Goal: Task Accomplishment & Management: Use online tool/utility

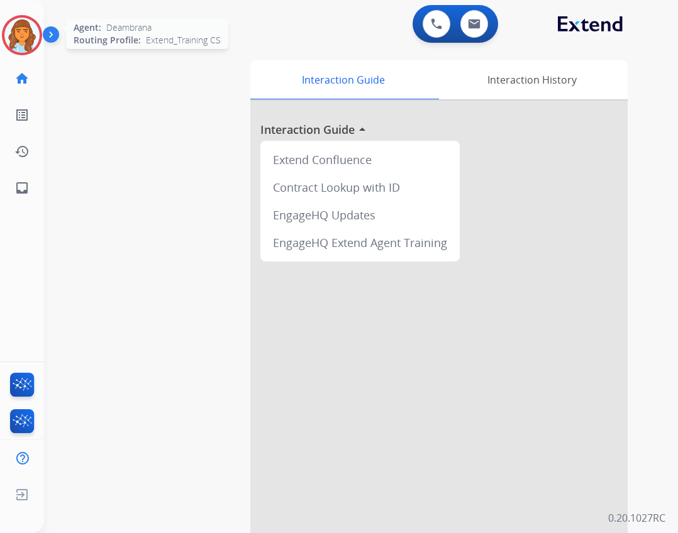
click at [26, 39] on img at bounding box center [21, 35] width 35 height 35
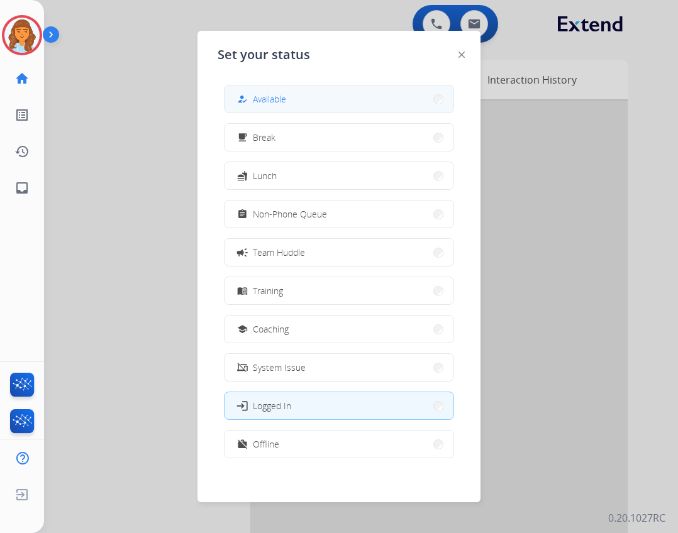
click at [328, 104] on button "how_to_reg Available" at bounding box center [339, 99] width 229 height 27
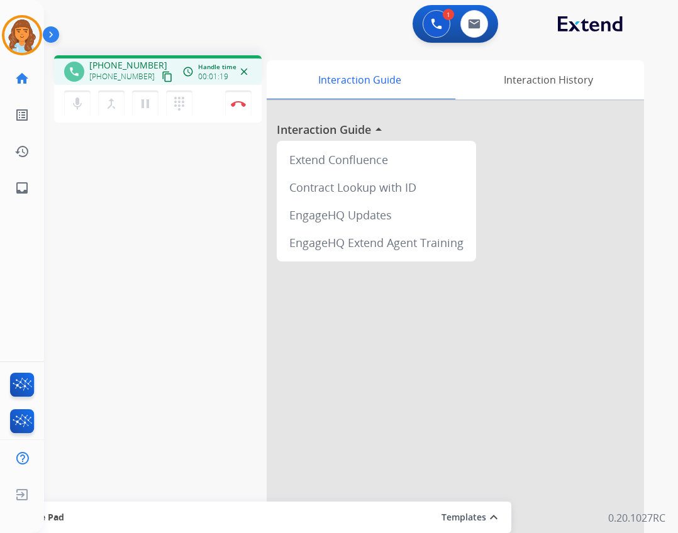
click at [162, 79] on mat-icon "content_copy" at bounding box center [167, 76] width 11 height 11
click at [243, 103] on img at bounding box center [238, 104] width 15 height 6
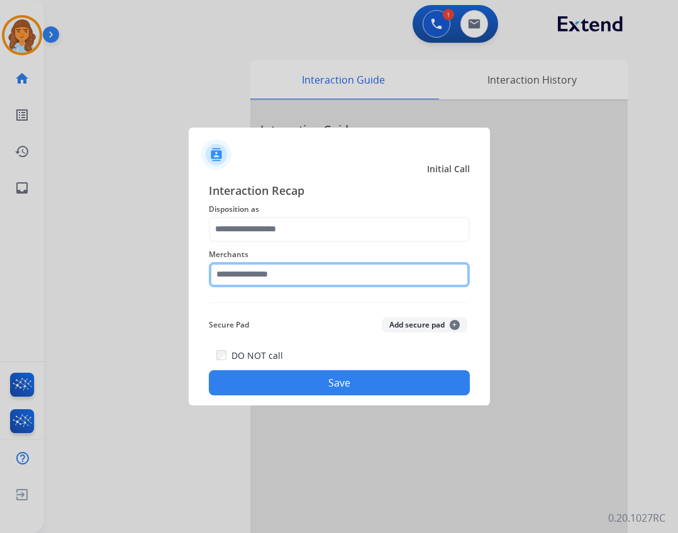
click at [268, 269] on input "text" at bounding box center [339, 274] width 261 height 25
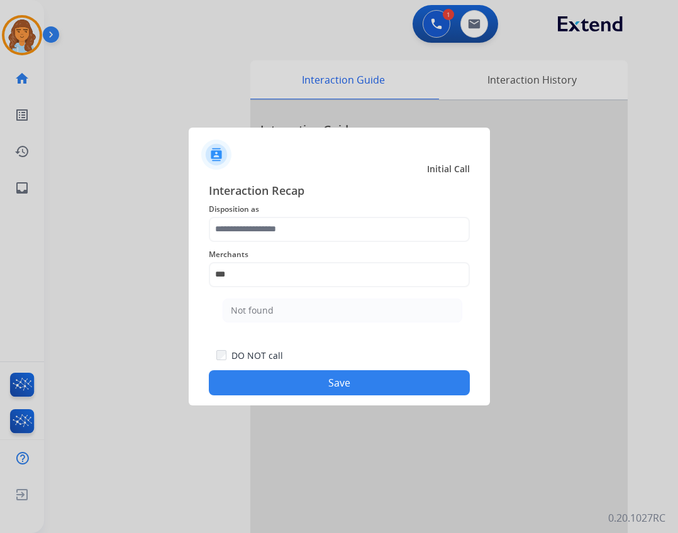
click at [362, 303] on li "Not found" at bounding box center [343, 311] width 240 height 24
type input "*********"
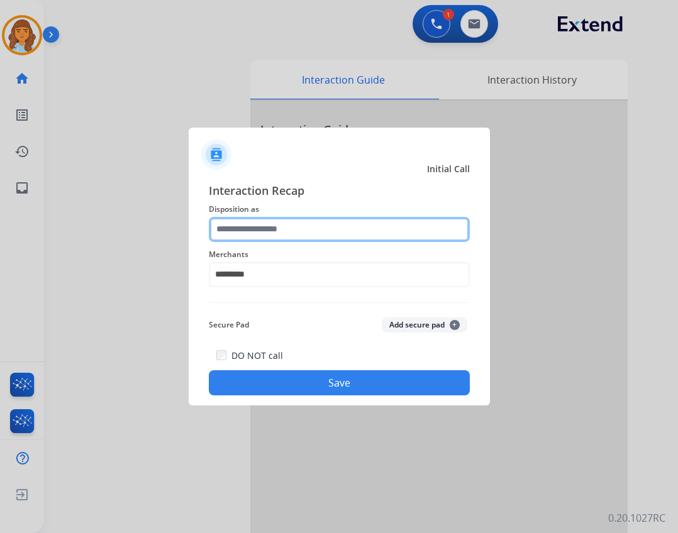
click at [347, 228] on input "text" at bounding box center [339, 229] width 261 height 25
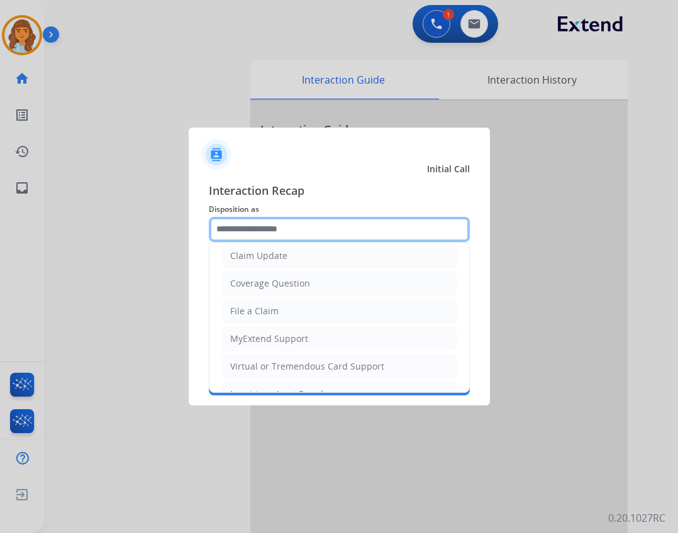
scroll to position [196, 0]
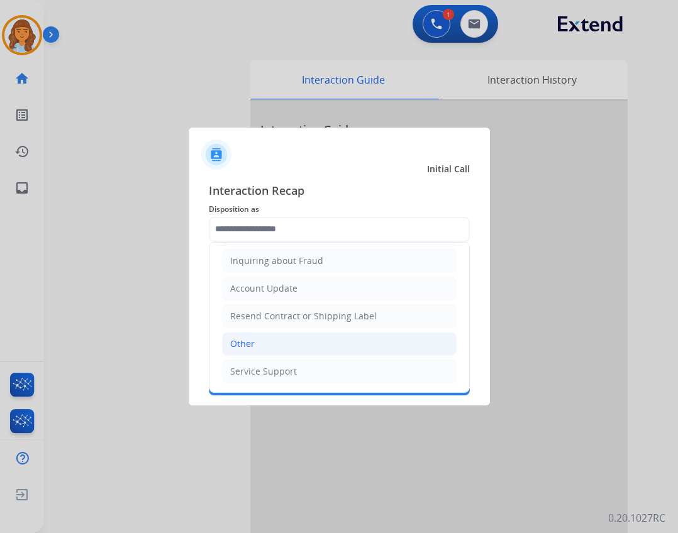
click at [329, 348] on li "Other" at bounding box center [339, 344] width 235 height 24
type input "*****"
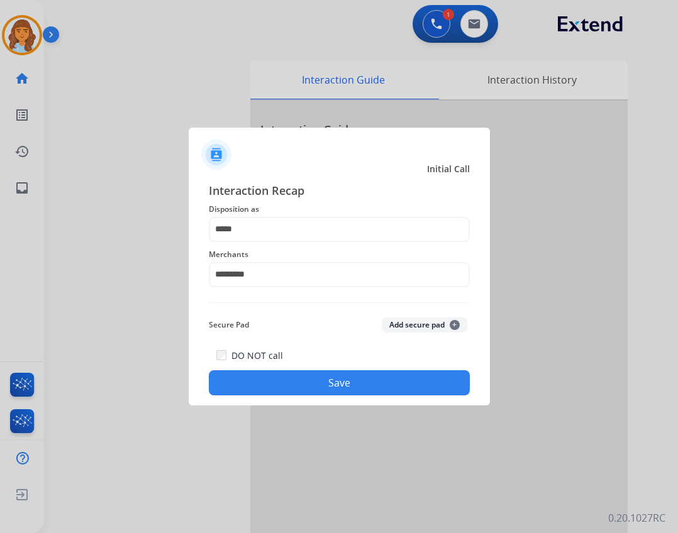
click at [361, 380] on button "Save" at bounding box center [339, 382] width 261 height 25
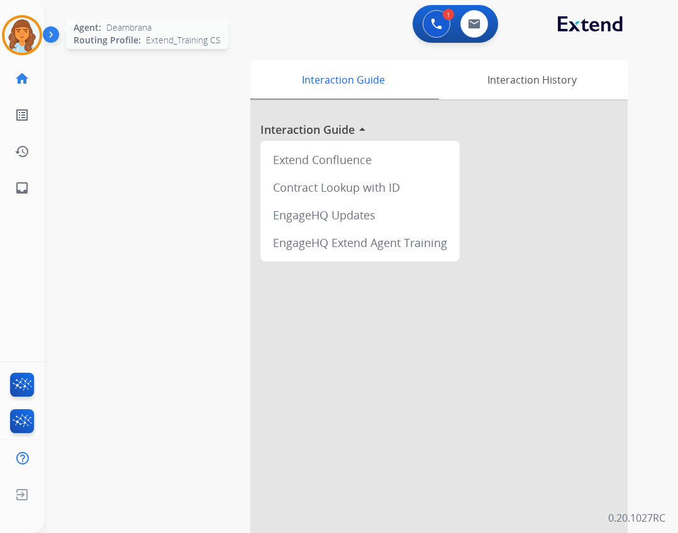
click at [28, 33] on img at bounding box center [21, 35] width 35 height 35
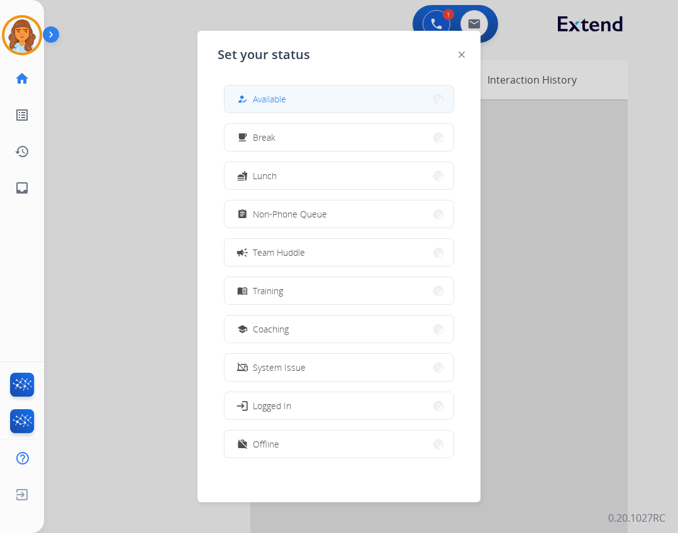
click at [262, 91] on button "how_to_reg Available" at bounding box center [339, 99] width 229 height 27
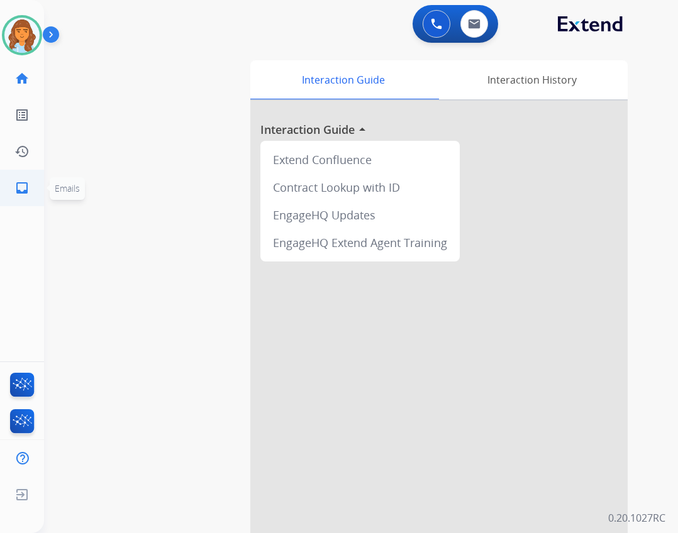
click at [35, 194] on link "inbox Emails" at bounding box center [21, 187] width 35 height 35
select select "**********"
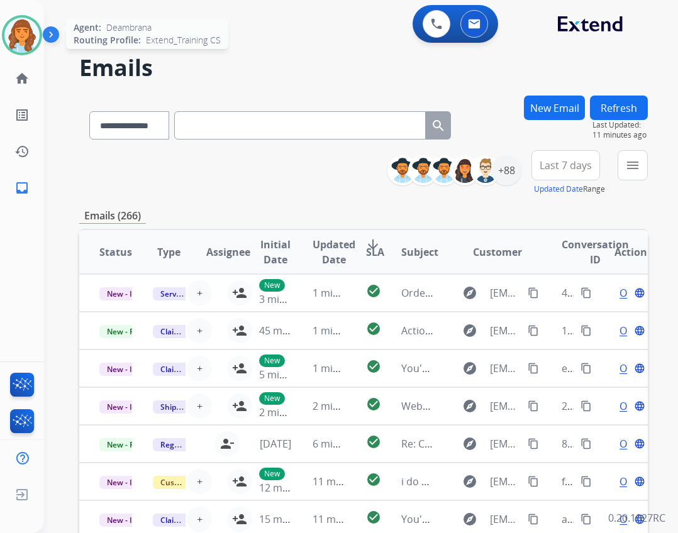
click at [25, 47] on img at bounding box center [21, 35] width 35 height 35
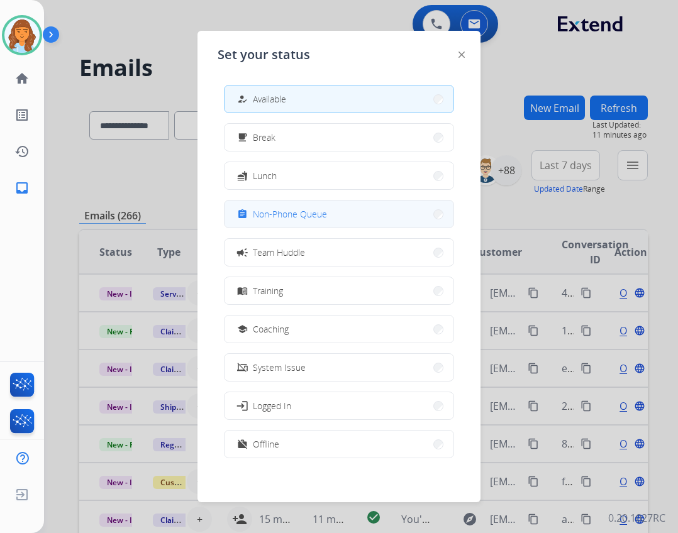
click at [320, 211] on span "Non-Phone Queue" at bounding box center [290, 214] width 74 height 13
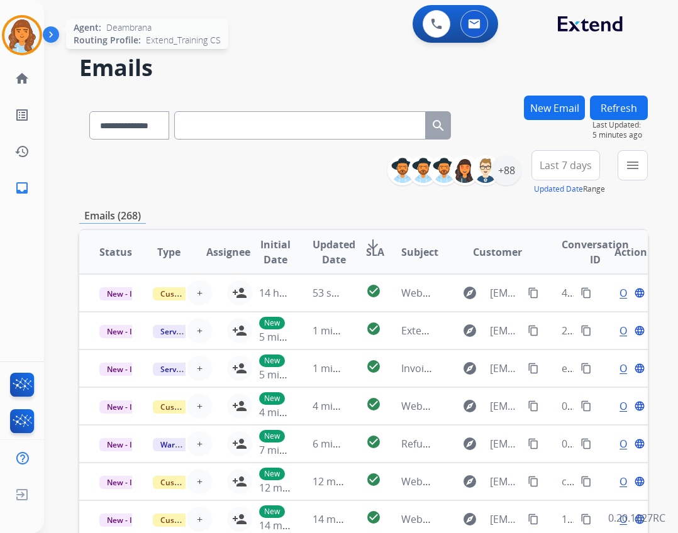
click at [26, 48] on img at bounding box center [21, 35] width 35 height 35
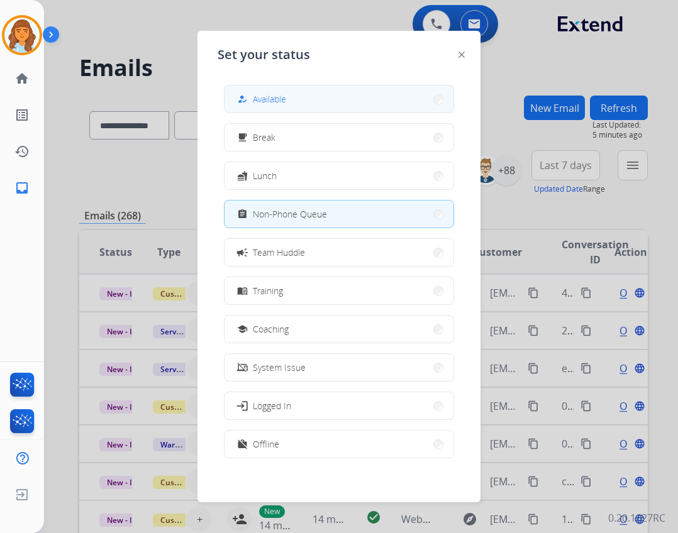
click at [279, 96] on span "Available" at bounding box center [269, 98] width 33 height 13
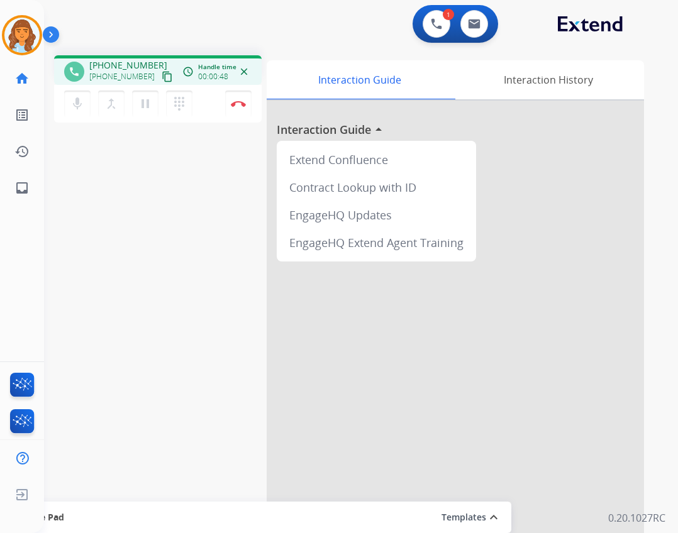
click at [162, 75] on mat-icon "content_copy" at bounding box center [167, 76] width 11 height 11
click at [179, 108] on mat-icon "dialpad" at bounding box center [179, 103] width 15 height 15
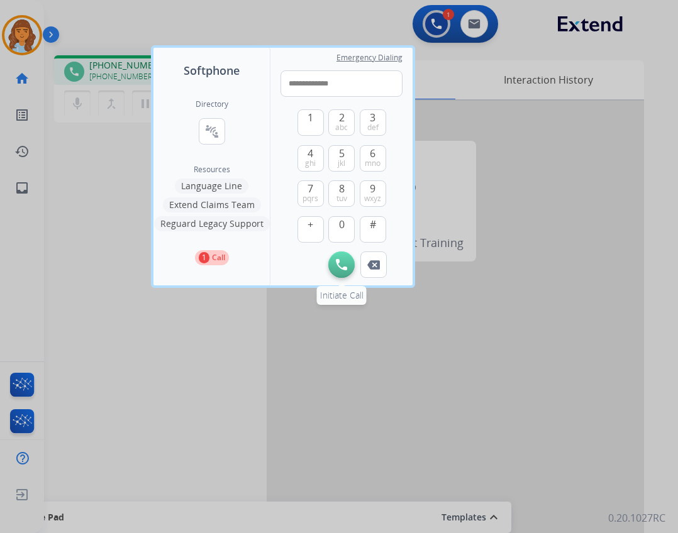
type input "**********"
click at [338, 265] on img at bounding box center [341, 264] width 11 height 11
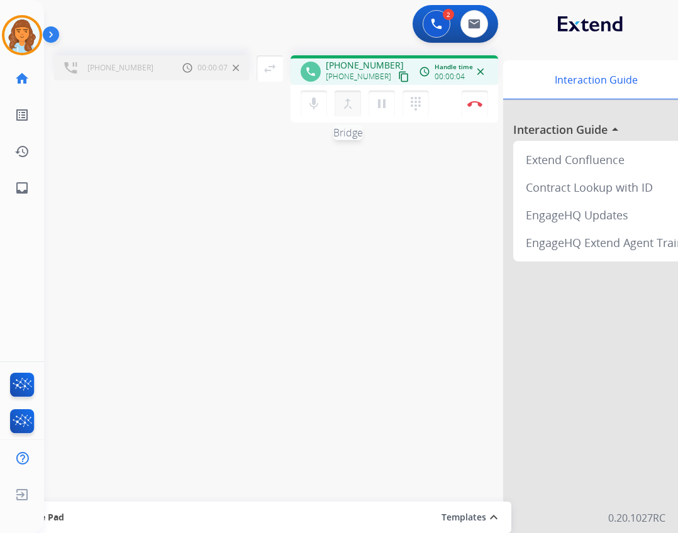
click at [350, 106] on mat-icon "merge_type" at bounding box center [347, 103] width 15 height 15
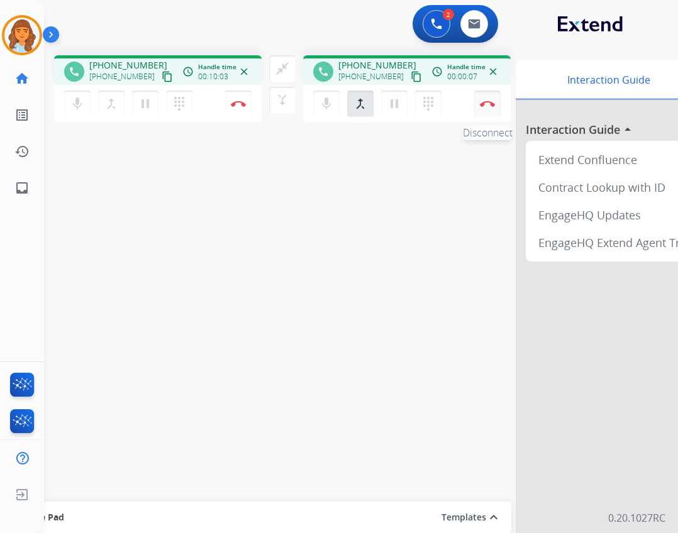
click at [497, 97] on button "Disconnect" at bounding box center [487, 104] width 26 height 26
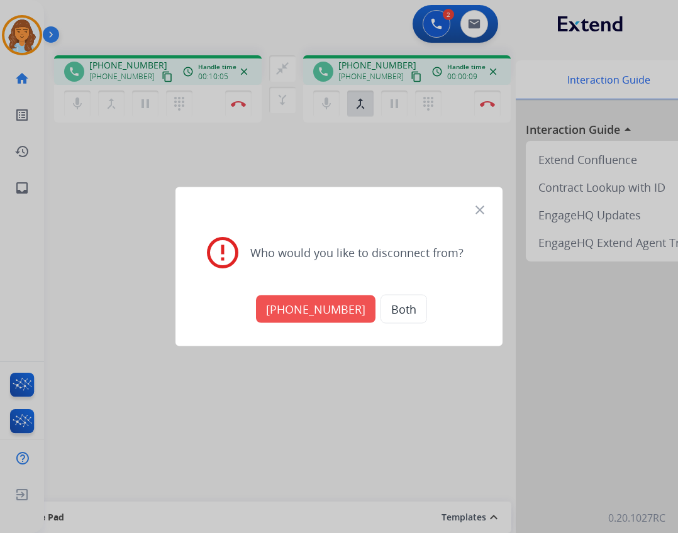
click at [367, 376] on div at bounding box center [339, 266] width 678 height 533
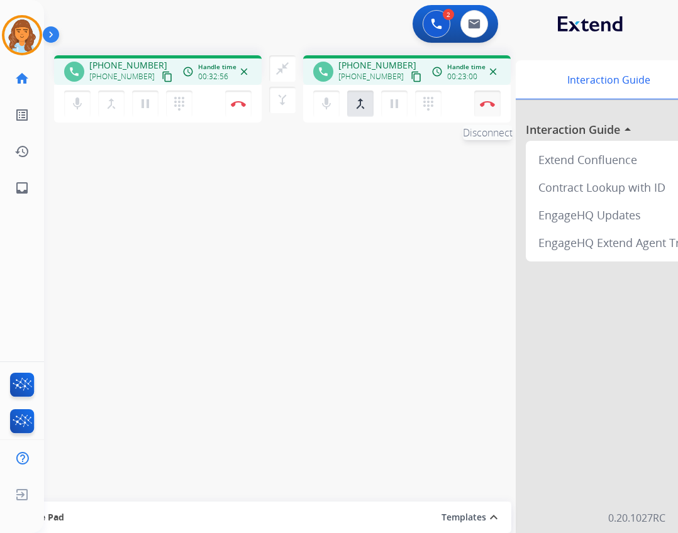
click at [493, 105] on img at bounding box center [487, 104] width 15 height 6
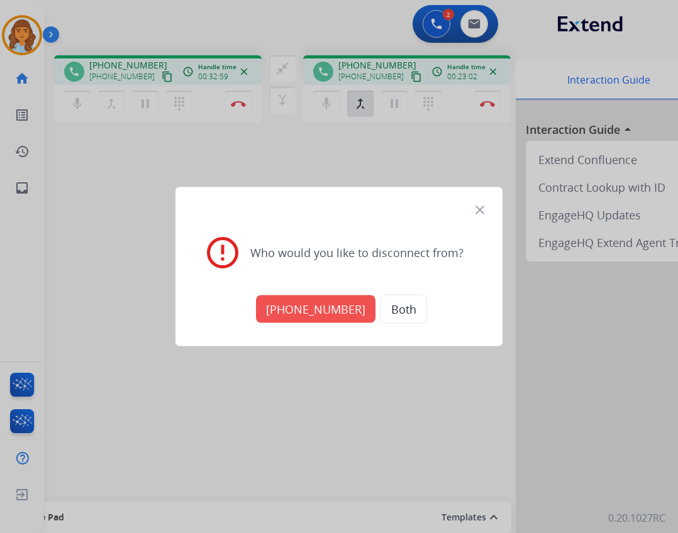
click at [333, 309] on button "[PHONE_NUMBER]" at bounding box center [315, 310] width 119 height 28
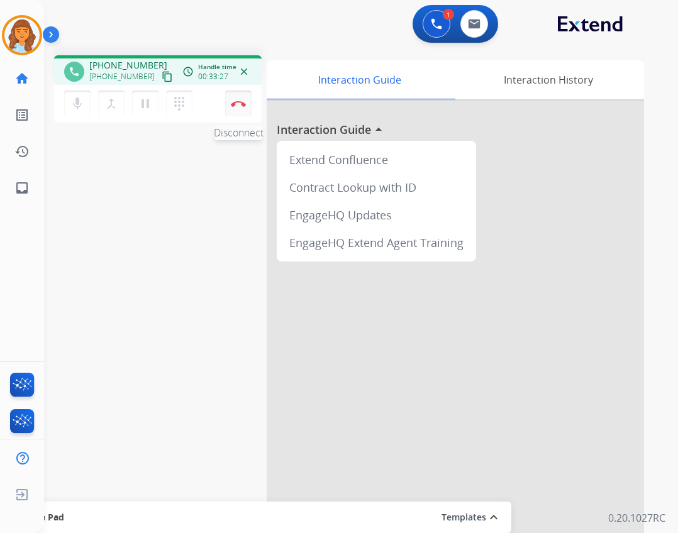
click at [238, 110] on button "Disconnect" at bounding box center [238, 104] width 26 height 26
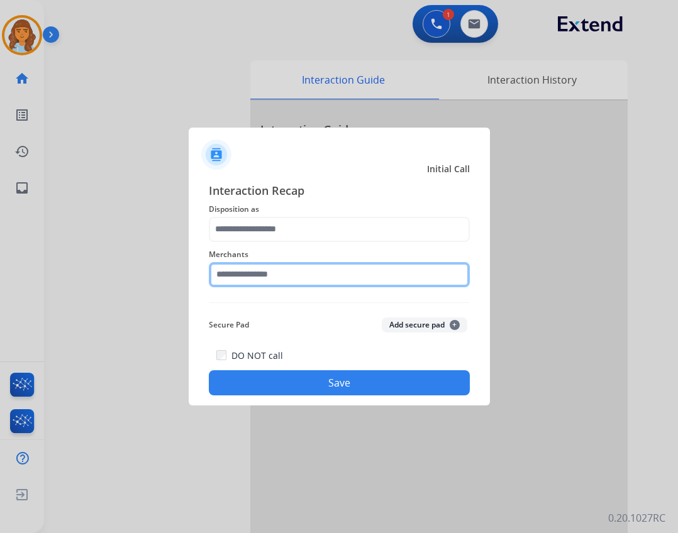
click at [320, 277] on input "text" at bounding box center [339, 274] width 261 height 25
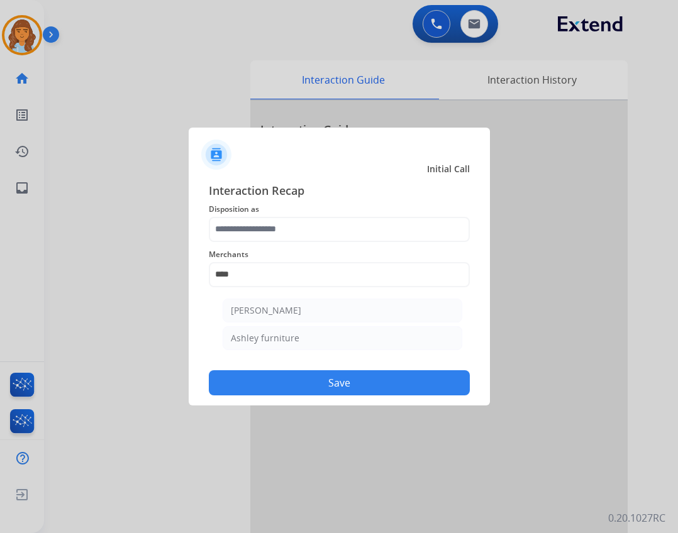
click at [288, 335] on div "Ashley furniture" at bounding box center [265, 338] width 69 height 13
type input "**********"
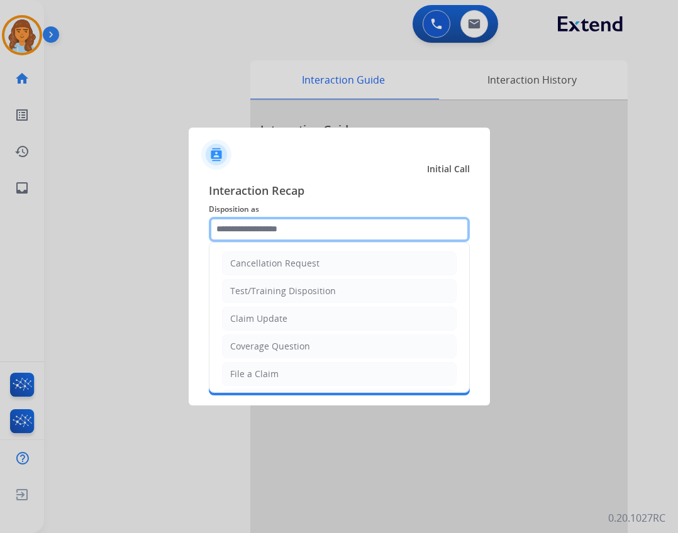
click at [262, 238] on input "text" at bounding box center [339, 229] width 261 height 25
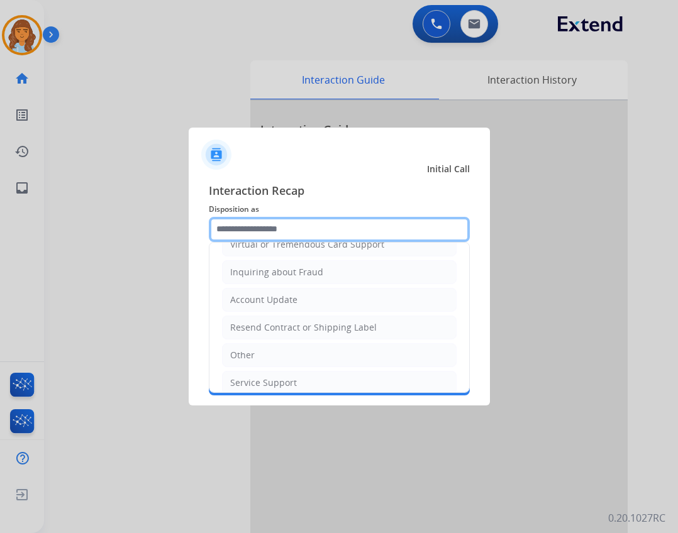
scroll to position [196, 0]
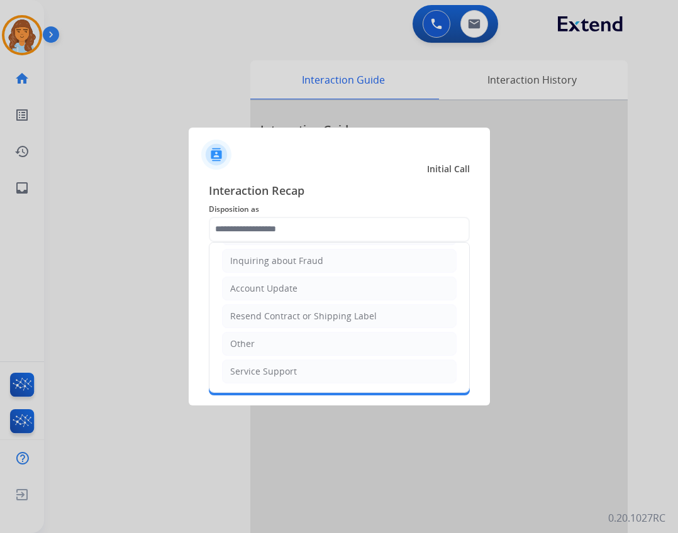
click at [339, 347] on li "Other" at bounding box center [339, 344] width 235 height 24
type input "*****"
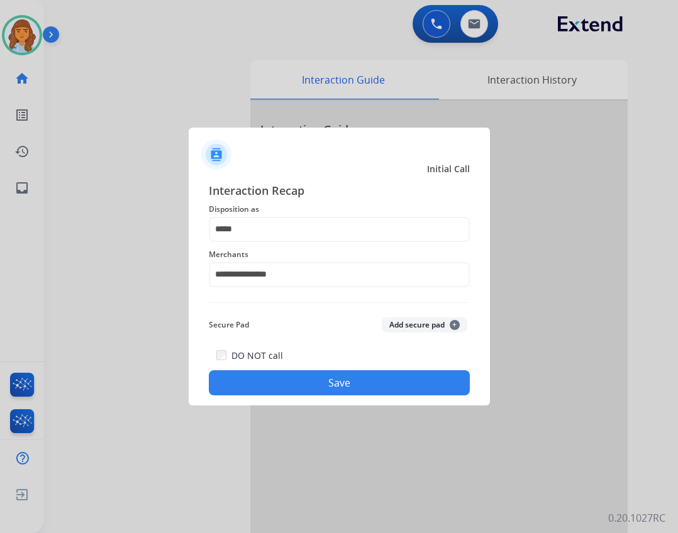
click at [402, 397] on div "**********" at bounding box center [339, 289] width 301 height 235
click at [402, 391] on button "Save" at bounding box center [339, 382] width 261 height 25
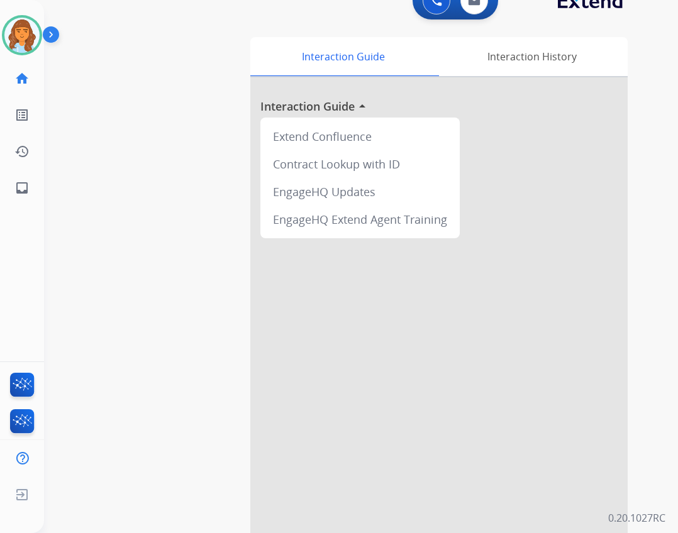
scroll to position [36, 0]
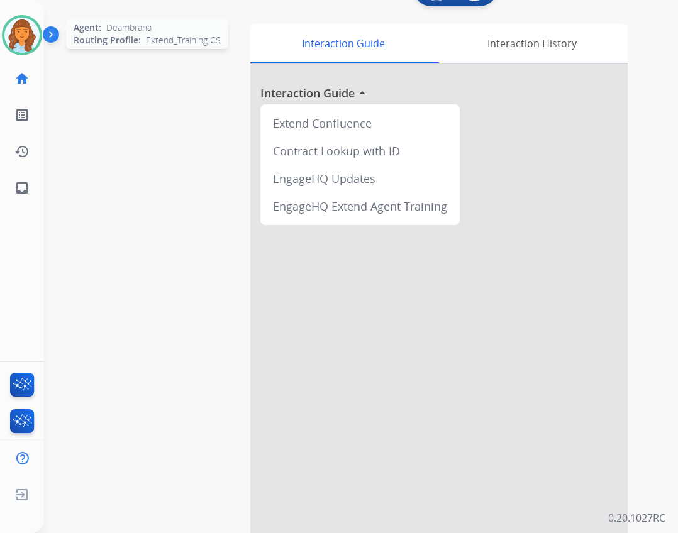
click at [30, 42] on img at bounding box center [21, 35] width 35 height 35
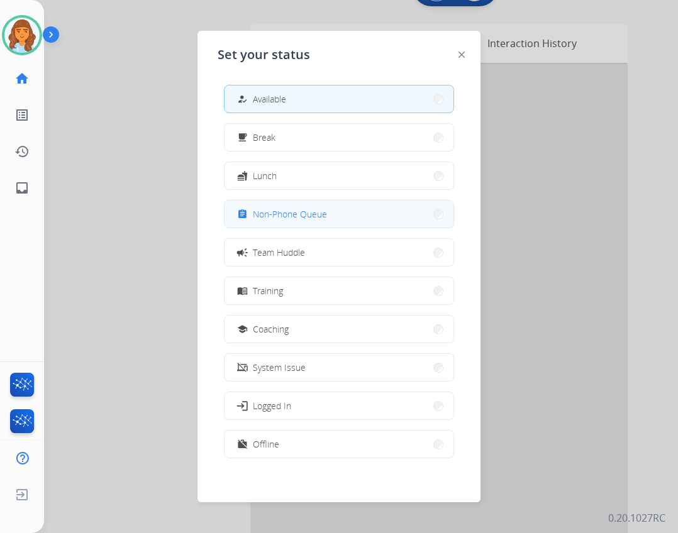
click at [288, 225] on button "assignment Non-Phone Queue" at bounding box center [339, 214] width 229 height 27
